Goal: Transaction & Acquisition: Purchase product/service

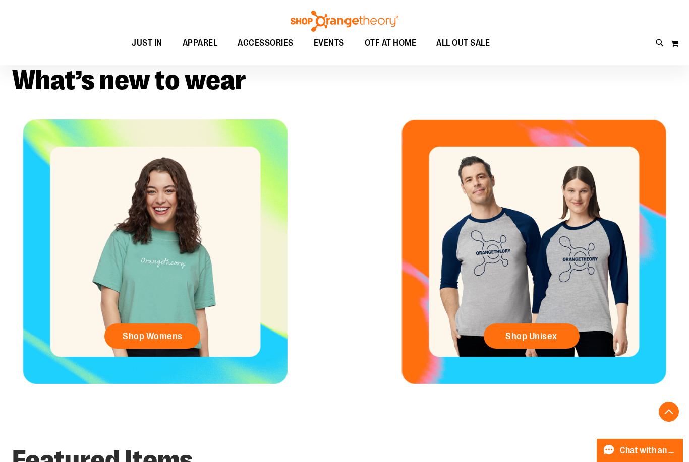
scroll to position [324, 0]
click at [122, 335] on link "Shop Womens" at bounding box center [152, 336] width 96 height 25
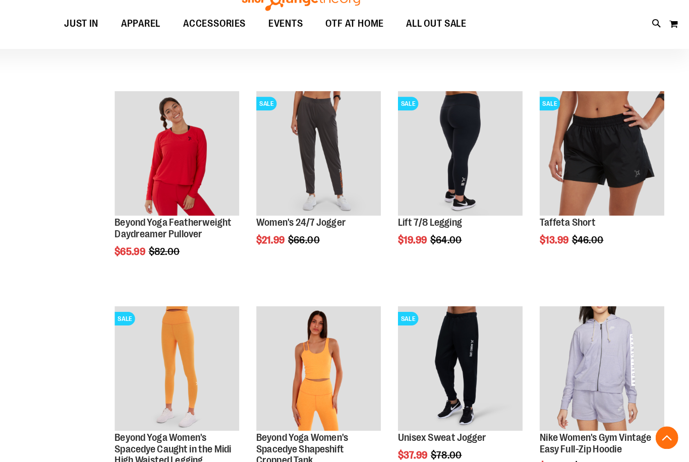
scroll to position [486, 0]
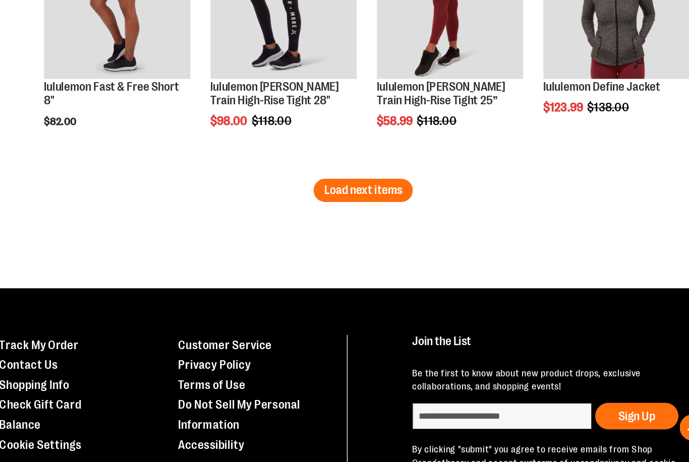
scroll to position [1703, 0]
click at [389, 224] on span "Load next items" at bounding box center [418, 229] width 59 height 10
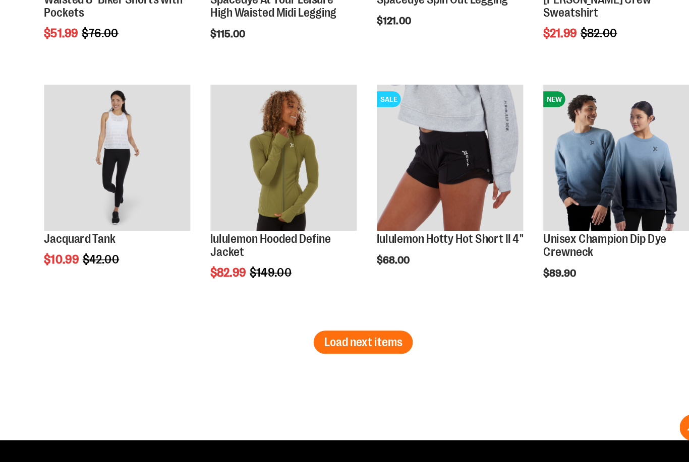
scroll to position [2160, 0]
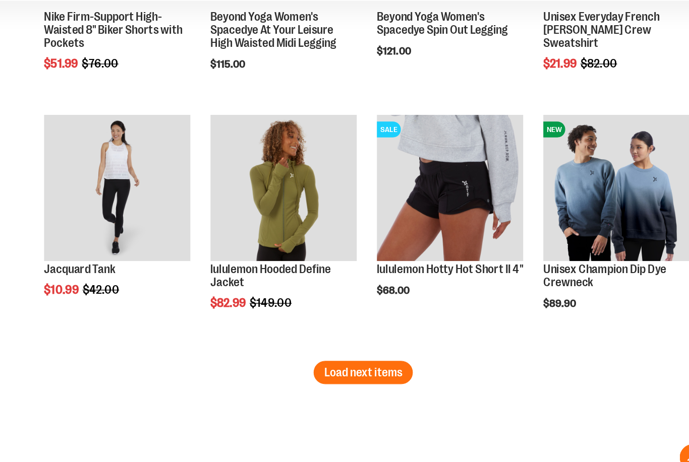
click at [381, 339] on button "Load next items" at bounding box center [418, 348] width 75 height 18
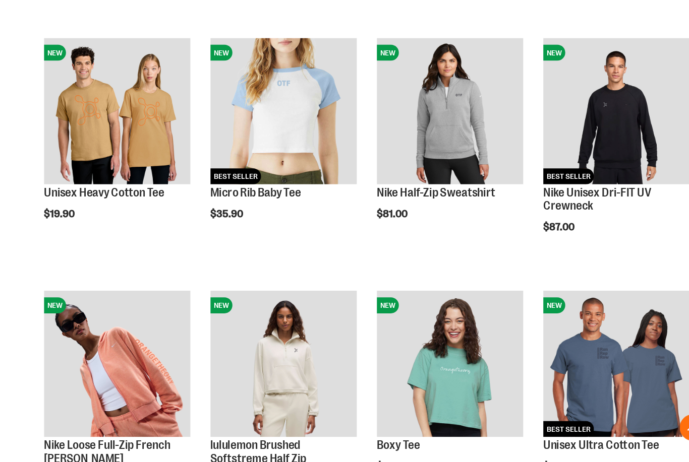
scroll to position [2400, 0]
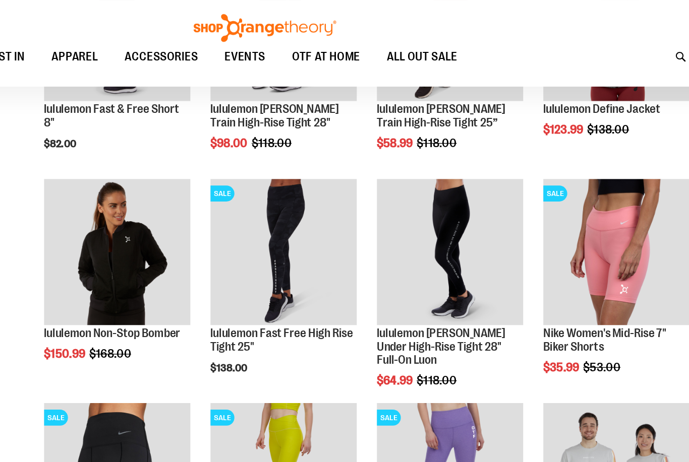
scroll to position [1599, 0]
click at [655, 45] on icon at bounding box center [659, 43] width 9 height 12
click at [195, 61] on input "Search" at bounding box center [344, 56] width 544 height 33
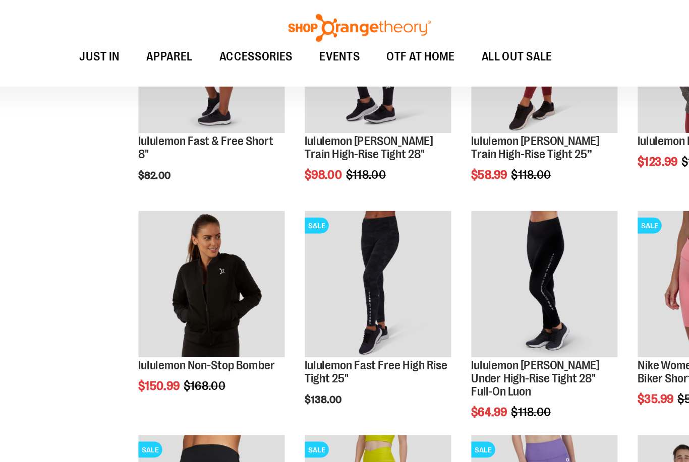
type input "**********"
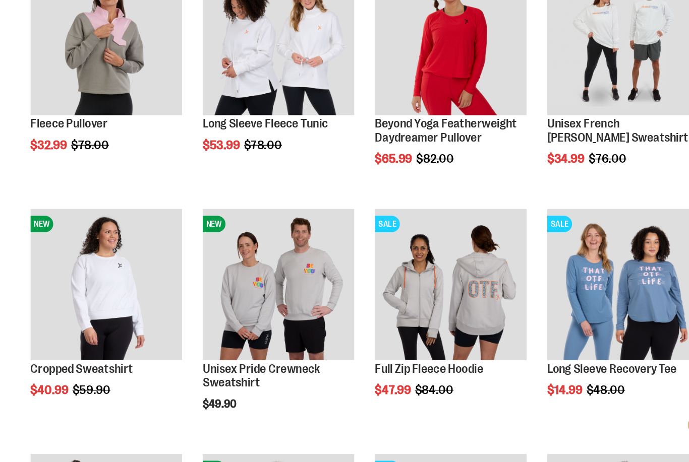
scroll to position [981, 0]
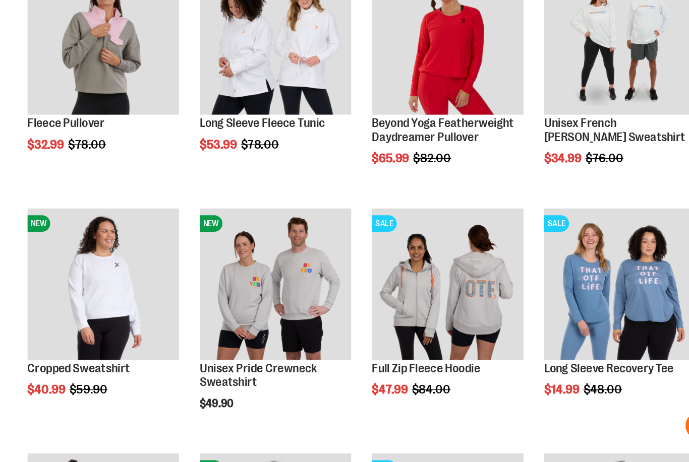
click at [177, 253] on img "product" at bounding box center [232, 308] width 111 height 111
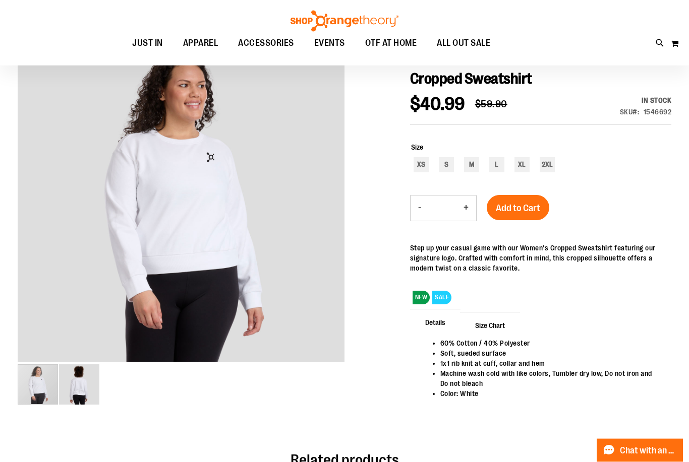
scroll to position [110, 0]
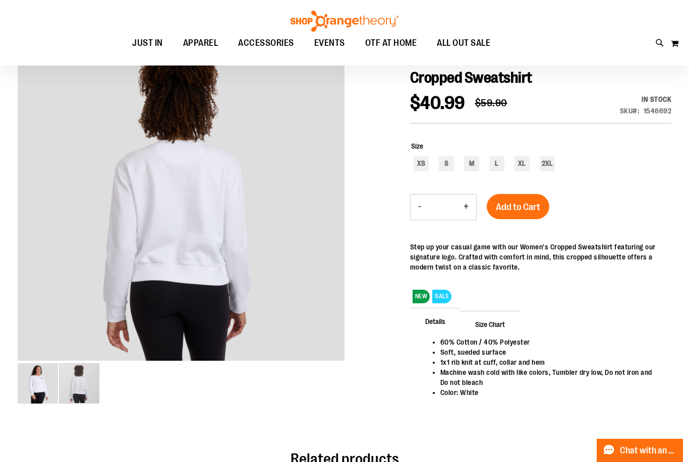
click at [82, 397] on img "image 2 of 2" at bounding box center [79, 383] width 40 height 40
click at [442, 167] on div "S" at bounding box center [446, 163] width 15 height 15
type input "***"
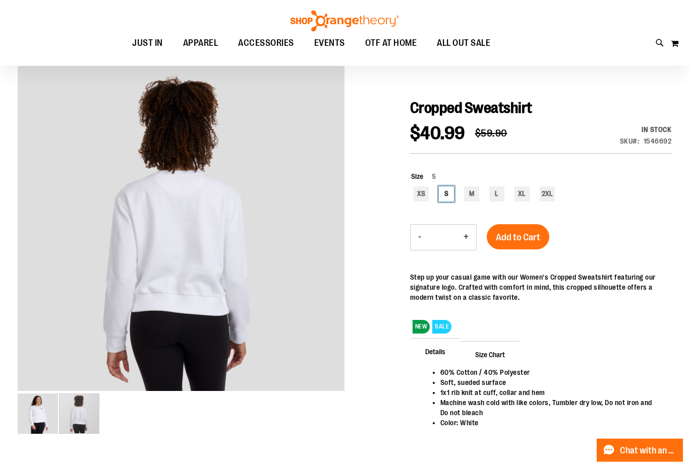
scroll to position [79, 0]
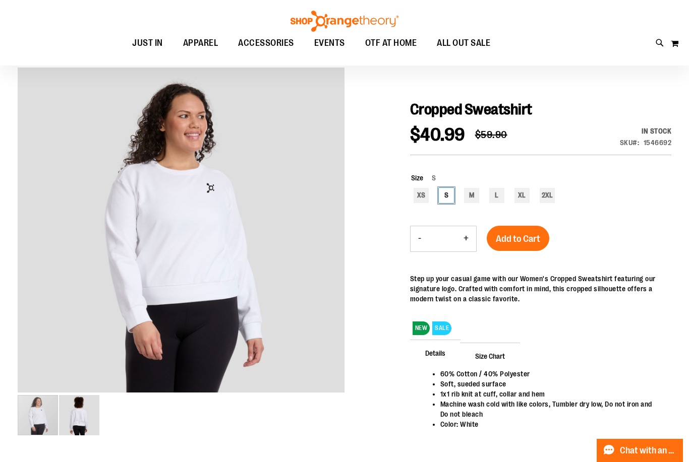
click at [33, 428] on img "image 1 of 2" at bounding box center [38, 415] width 40 height 40
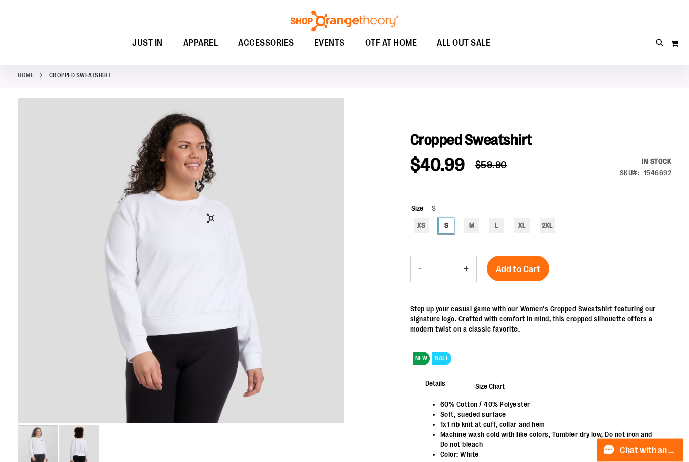
scroll to position [0, 0]
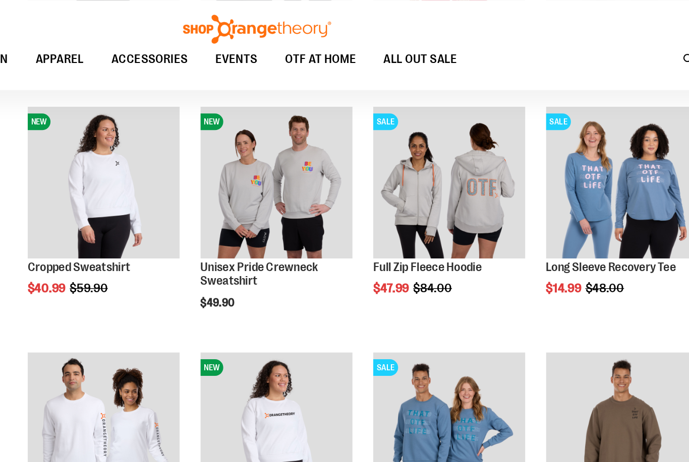
scroll to position [1152, 0]
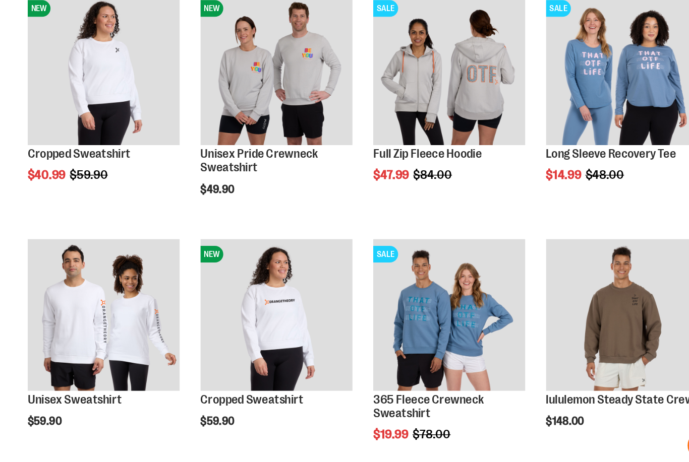
click at [303, 261] on img "product" at bounding box center [358, 316] width 111 height 111
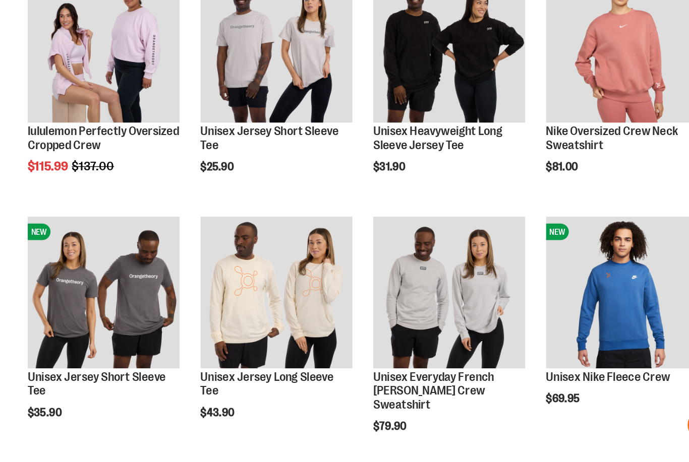
scroll to position [1515, 0]
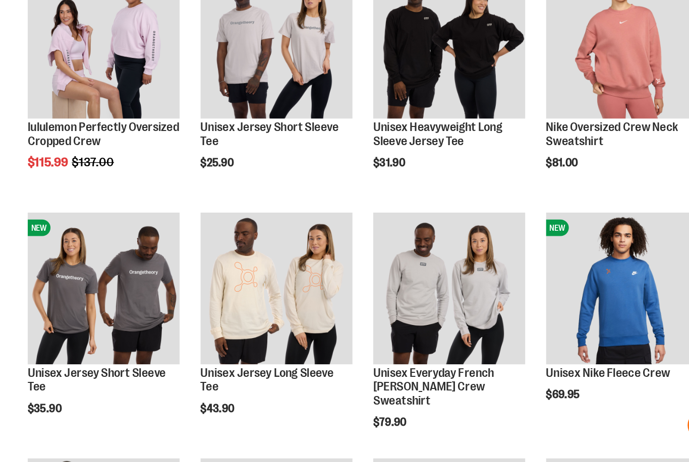
click at [177, 257] on img "product" at bounding box center [232, 312] width 111 height 111
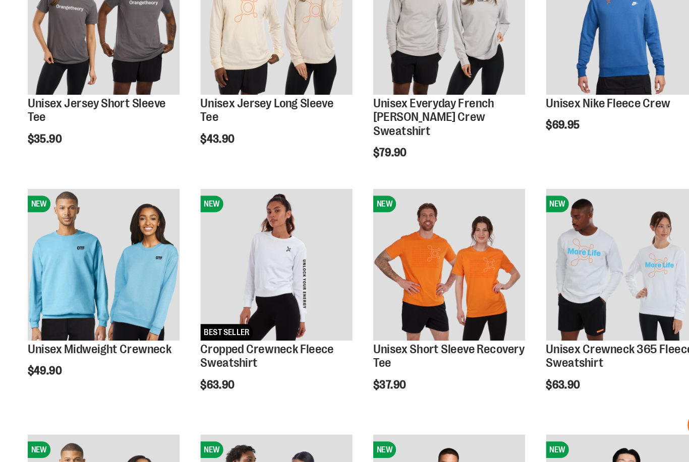
scroll to position [1712, 0]
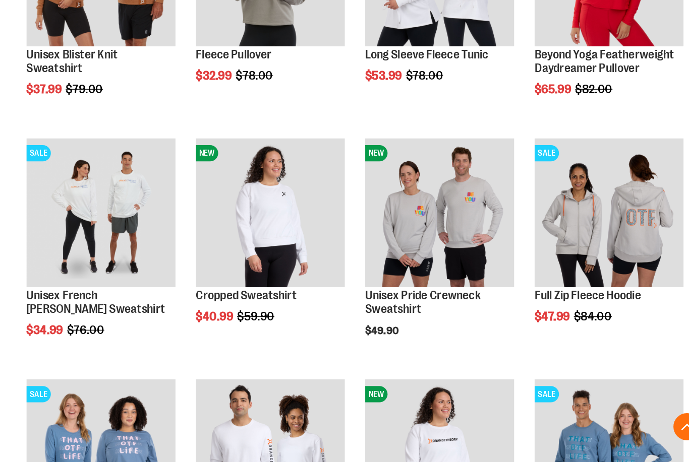
scroll to position [3020, 0]
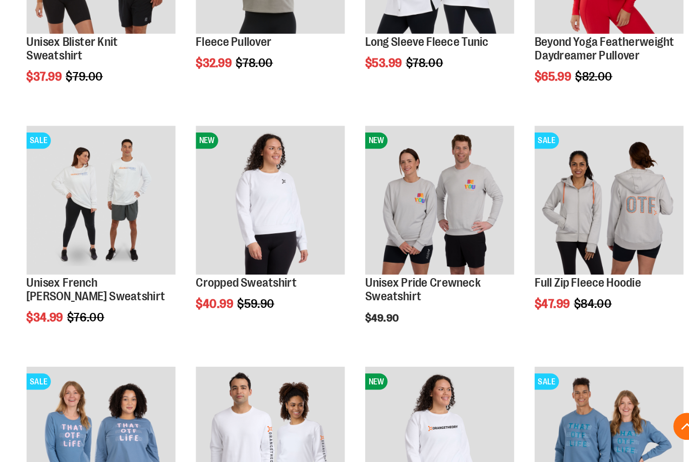
click at [177, 188] on img "product" at bounding box center [232, 243] width 111 height 111
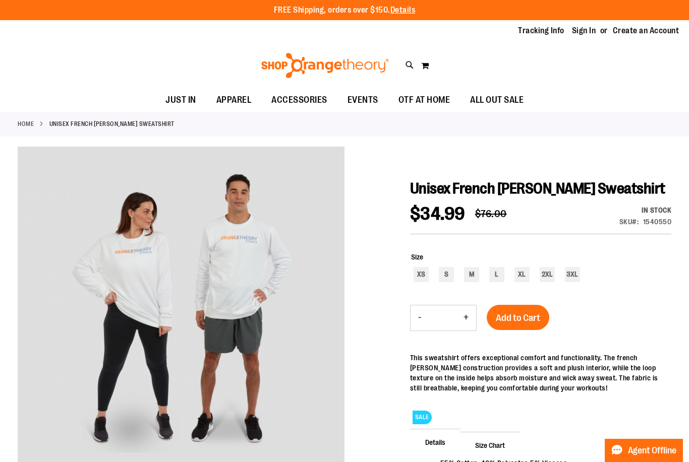
click at [425, 70] on button "My Cart" at bounding box center [424, 65] width 9 height 16
